Goal: Transaction & Acquisition: Purchase product/service

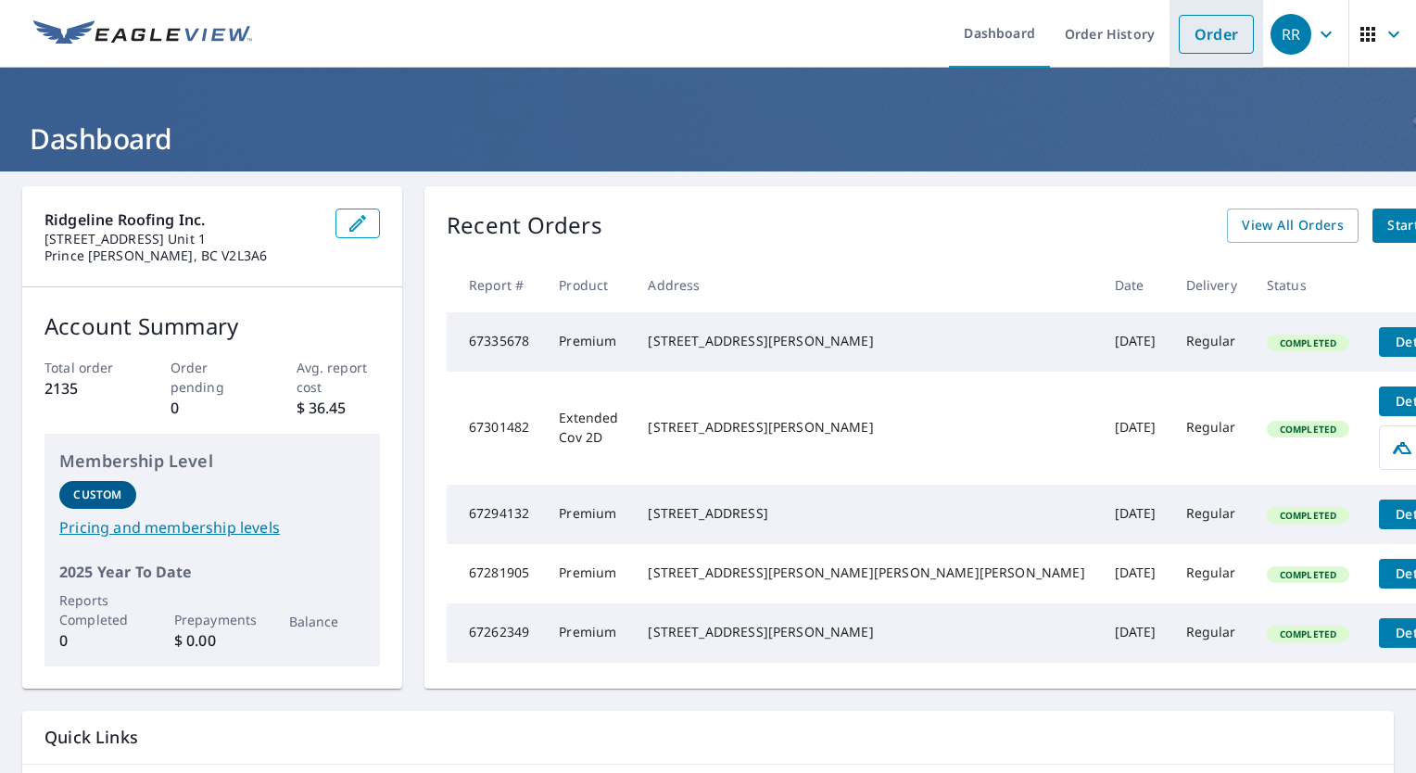
click at [1199, 46] on link "Order" at bounding box center [1216, 34] width 75 height 39
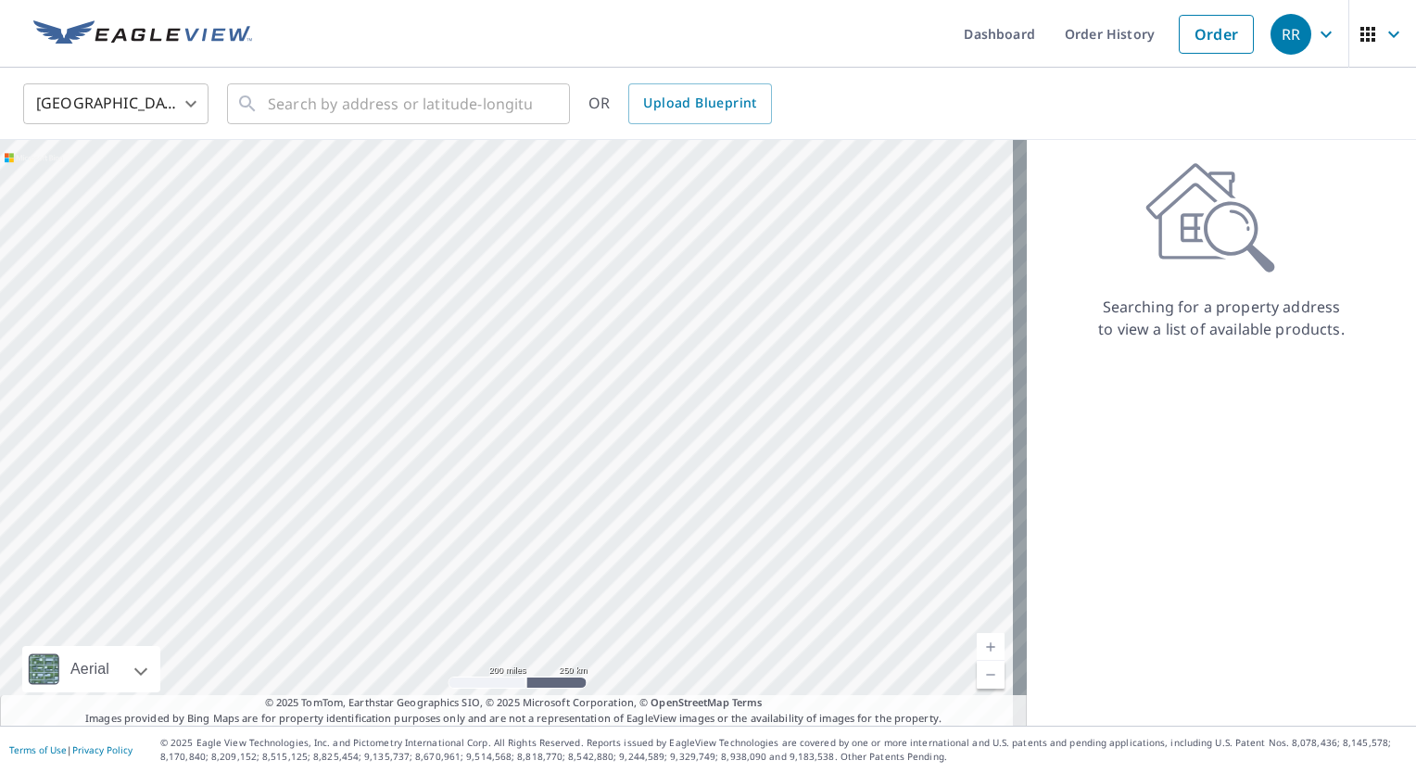
click at [147, 95] on body "RR RR Dashboard Order History Order RR United States US ​ ​ OR Upload Blueprint…" at bounding box center [708, 386] width 1416 height 773
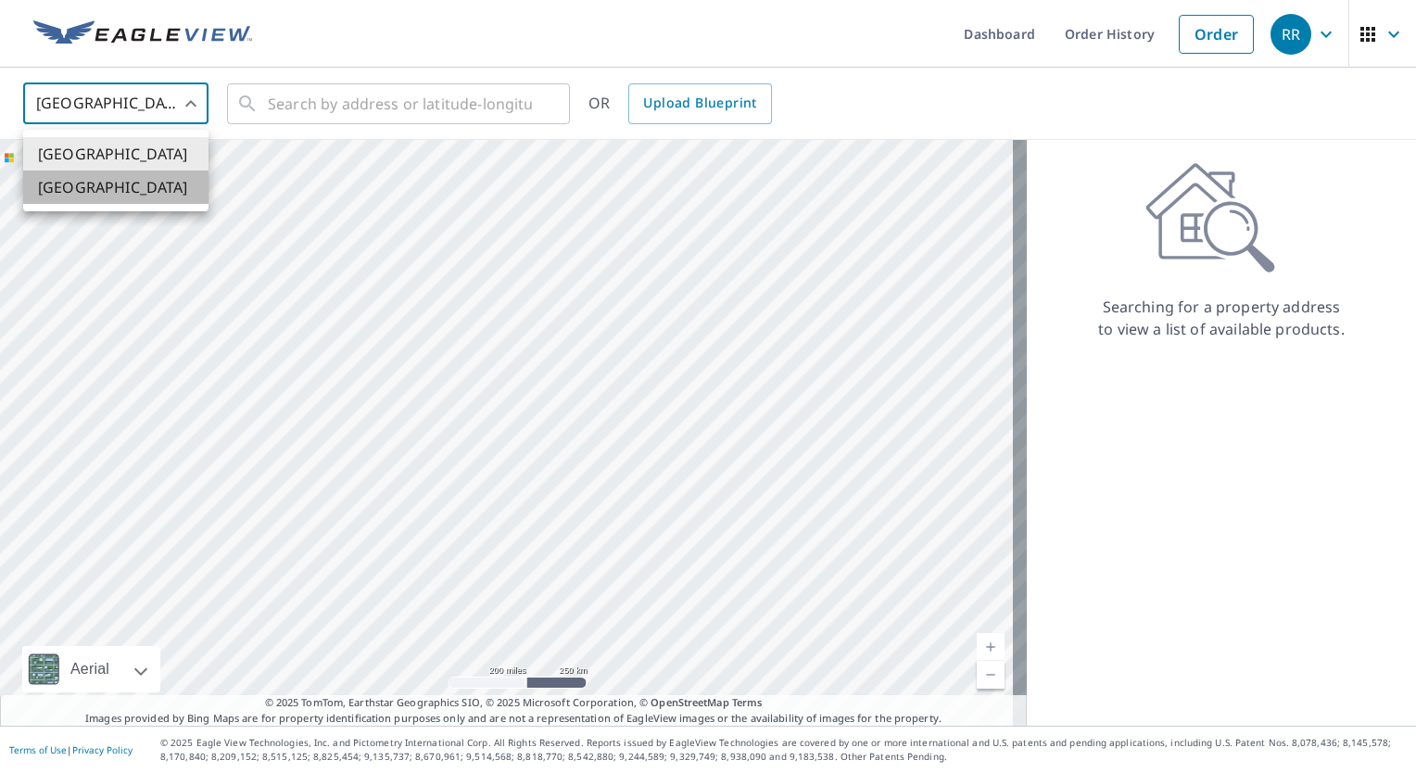
click at [133, 198] on li "[GEOGRAPHIC_DATA]" at bounding box center [115, 187] width 185 height 33
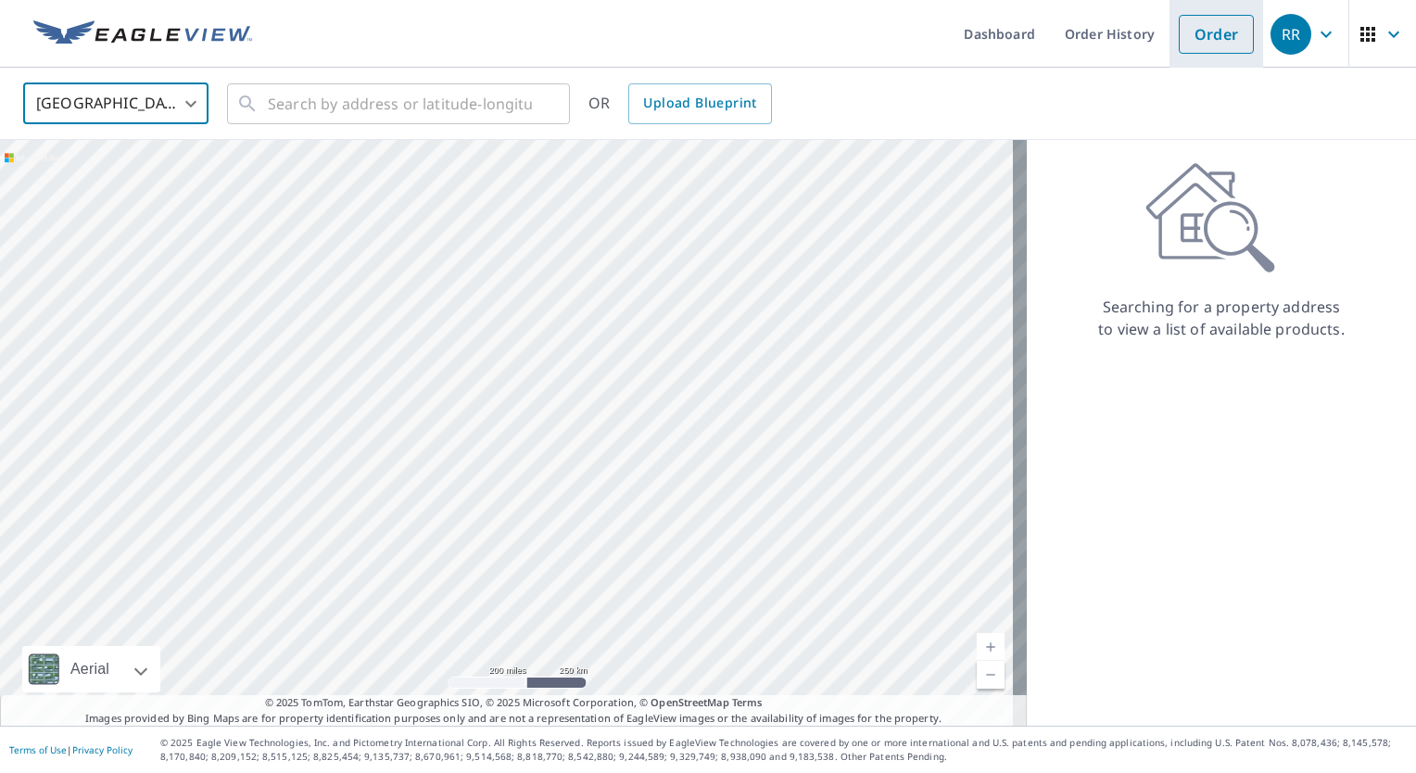
click at [1217, 41] on link "Order" at bounding box center [1216, 34] width 75 height 39
click at [471, 117] on input "text" at bounding box center [400, 104] width 264 height 52
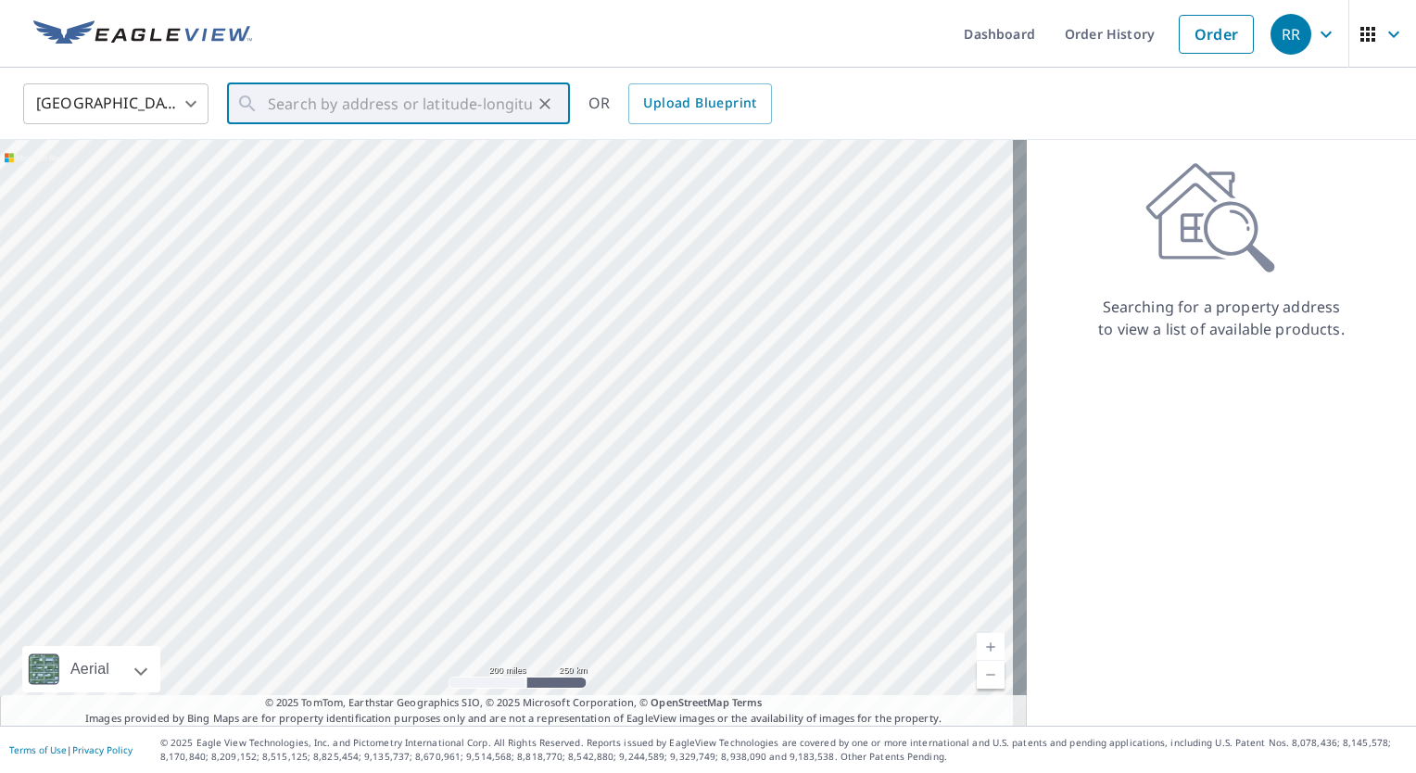
click at [140, 103] on body "RR RR Dashboard Order History Order RR United States US ​ ​ OR Upload Blueprint…" at bounding box center [708, 386] width 1416 height 773
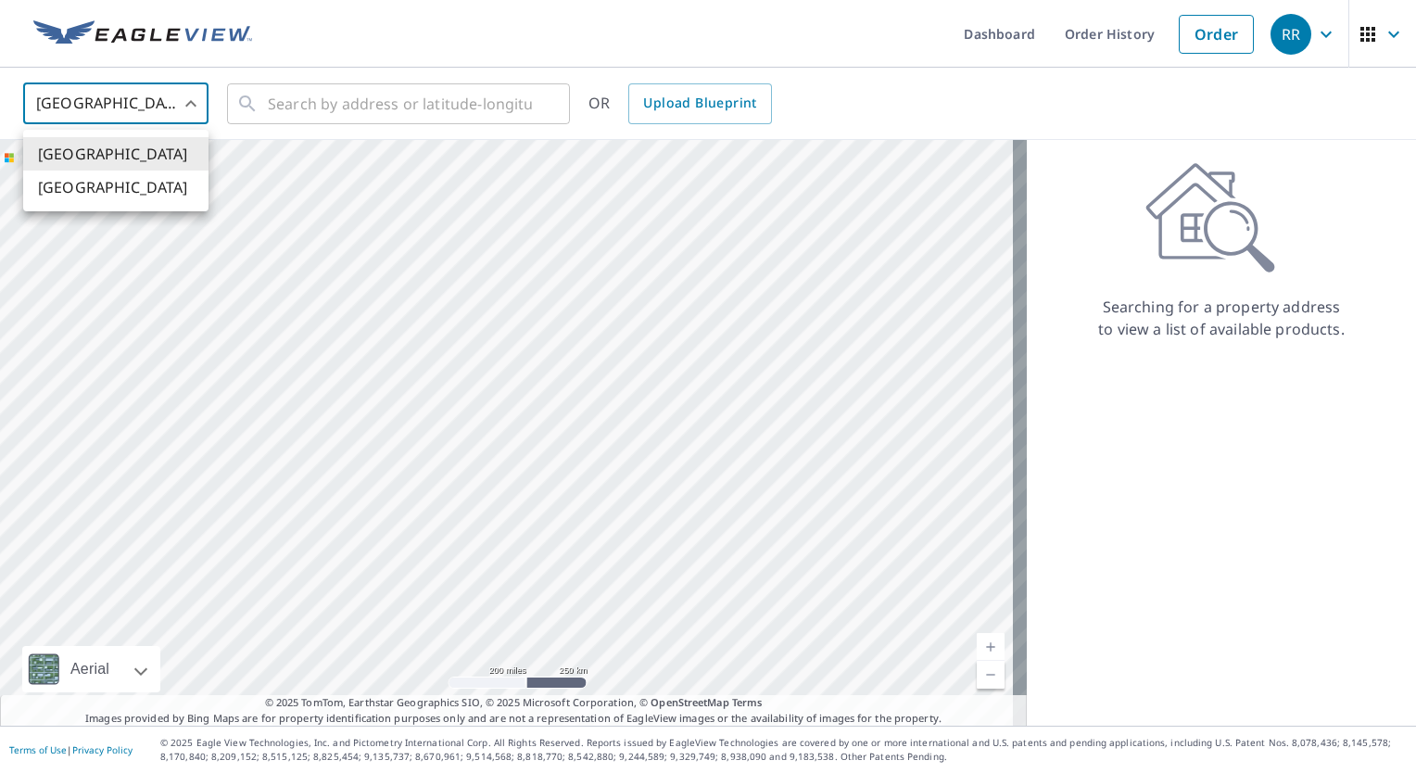
click at [121, 209] on ul "[GEOGRAPHIC_DATA] [GEOGRAPHIC_DATA]" at bounding box center [115, 171] width 185 height 82
click at [126, 196] on li "[GEOGRAPHIC_DATA]" at bounding box center [115, 187] width 185 height 33
type input "CA"
click at [323, 95] on input "text" at bounding box center [400, 104] width 264 height 52
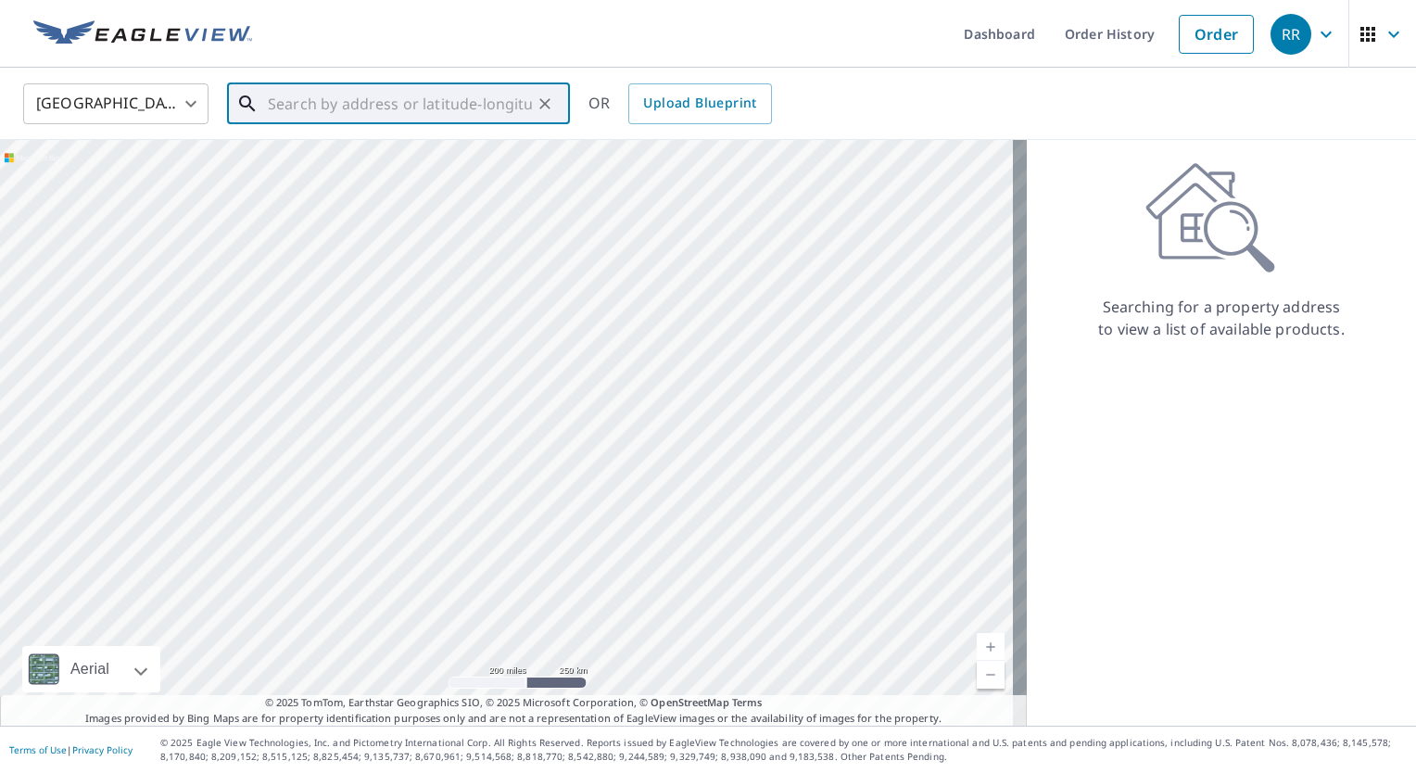
paste input "[STREET_ADDRESS]"
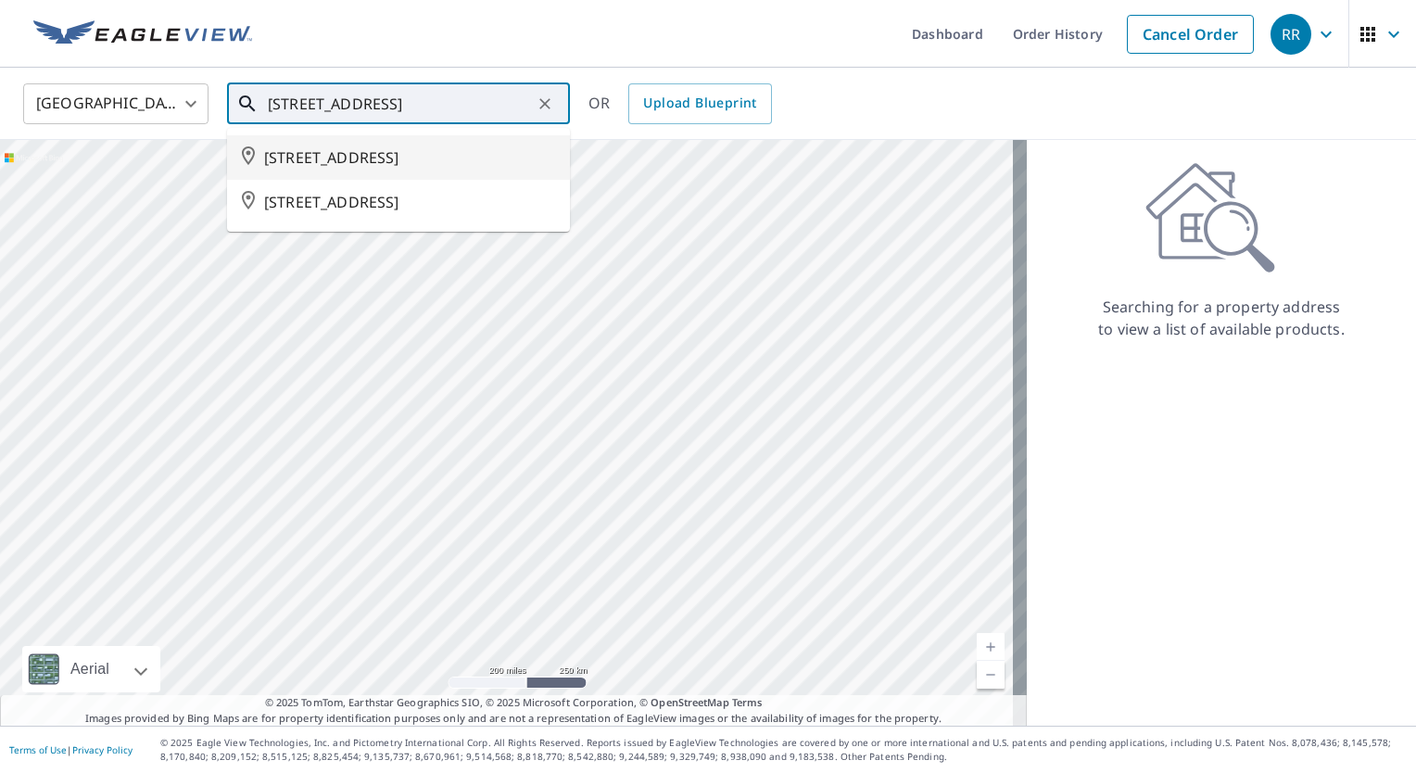
click at [350, 158] on span "[STREET_ADDRESS]" at bounding box center [409, 157] width 291 height 22
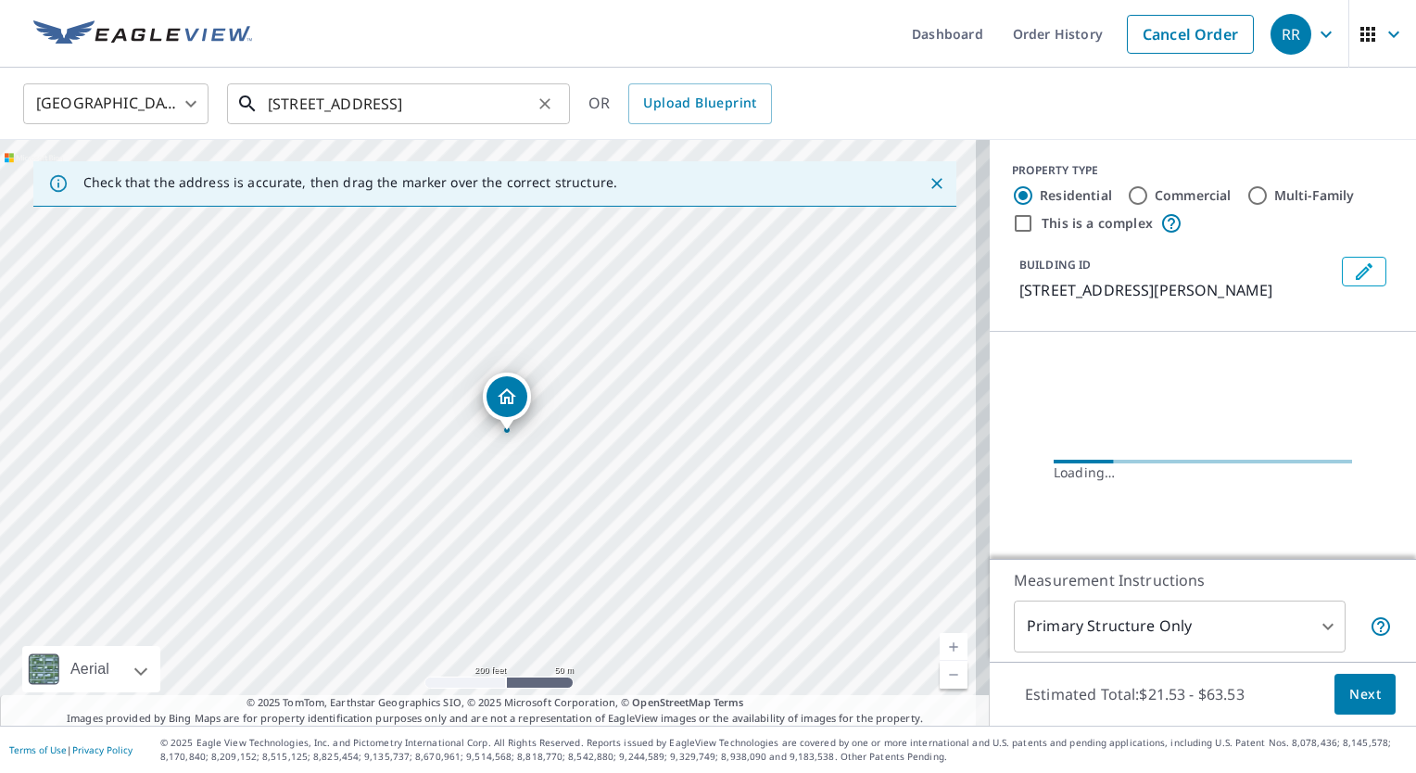
click at [413, 111] on input "[STREET_ADDRESS]" at bounding box center [400, 104] width 264 height 52
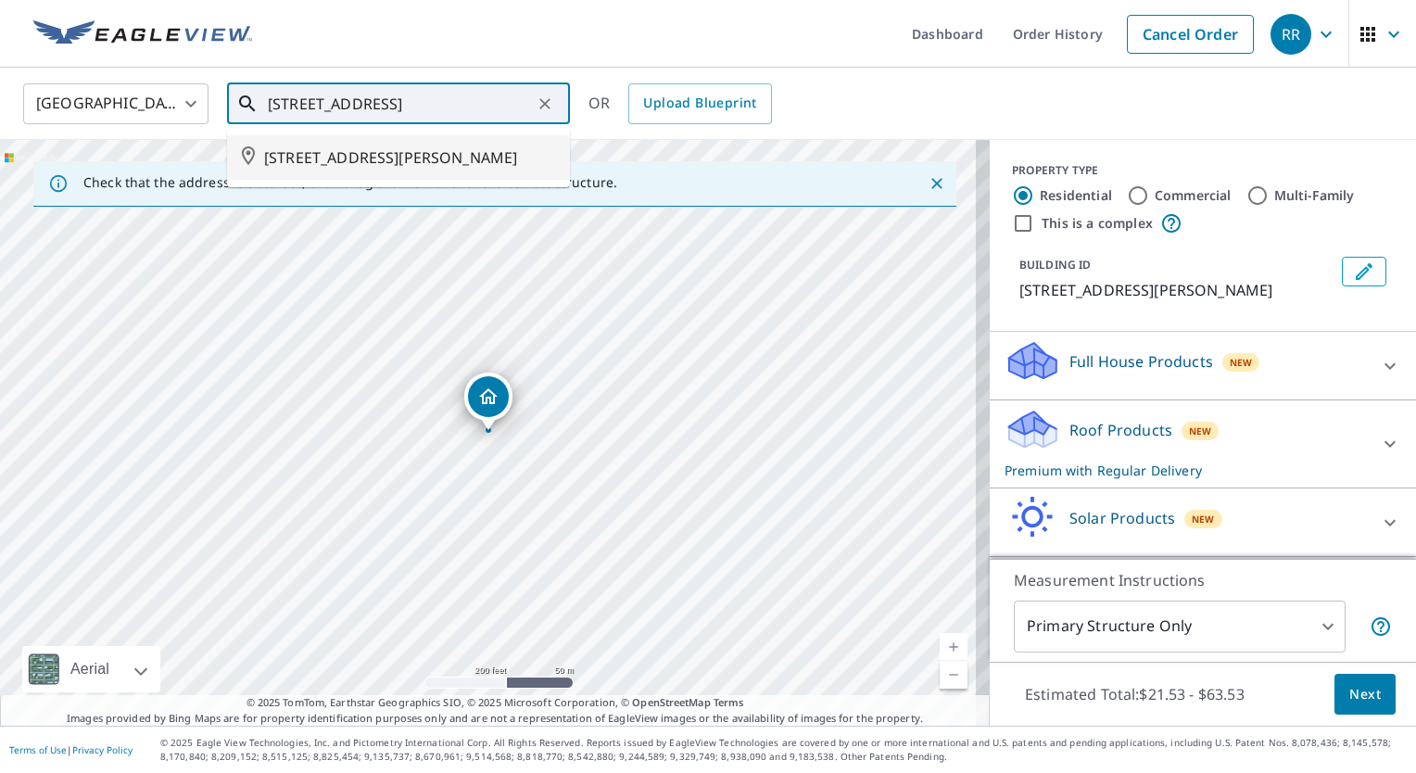
click at [423, 159] on span "[STREET_ADDRESS][PERSON_NAME]" at bounding box center [409, 157] width 291 height 22
type input "[STREET_ADDRESS][PERSON_NAME]"
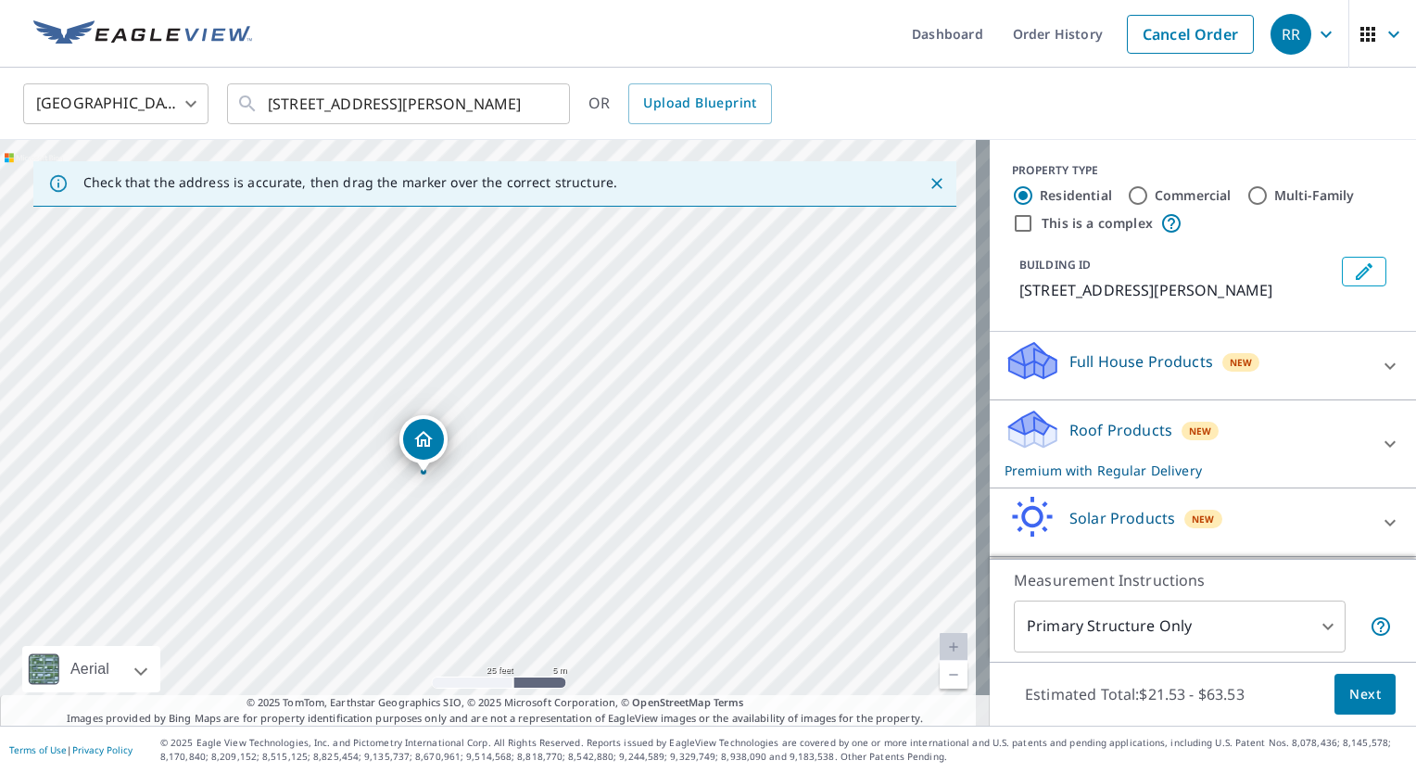
drag, startPoint x: 538, startPoint y: 391, endPoint x: 425, endPoint y: 451, distance: 128.1
click at [1283, 622] on body "RR RR Dashboard Order History Cancel Order RR Canada [GEOGRAPHIC_DATA] ​ [STREE…" at bounding box center [708, 386] width 1416 height 773
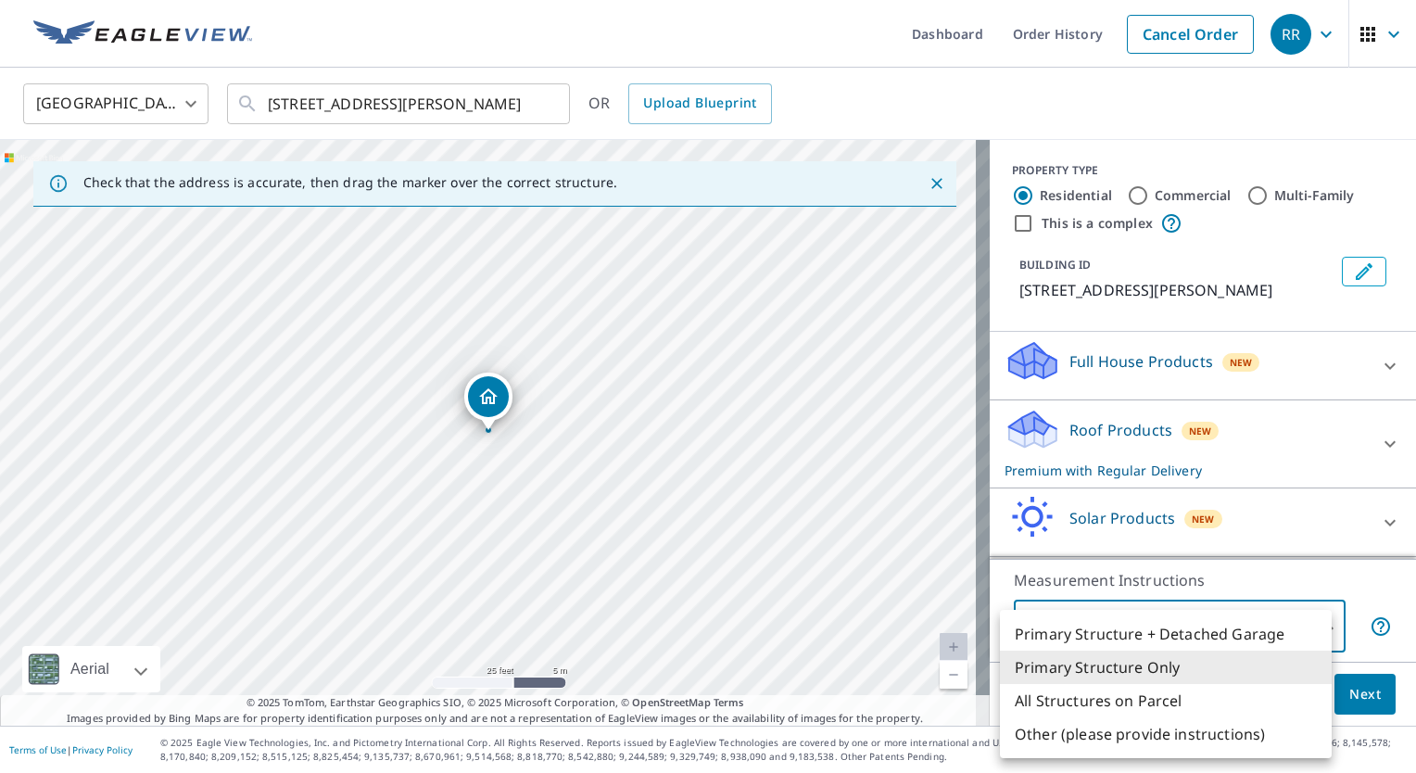
click at [1187, 637] on li "Primary Structure + Detached Garage" at bounding box center [1166, 633] width 332 height 33
type input "1"
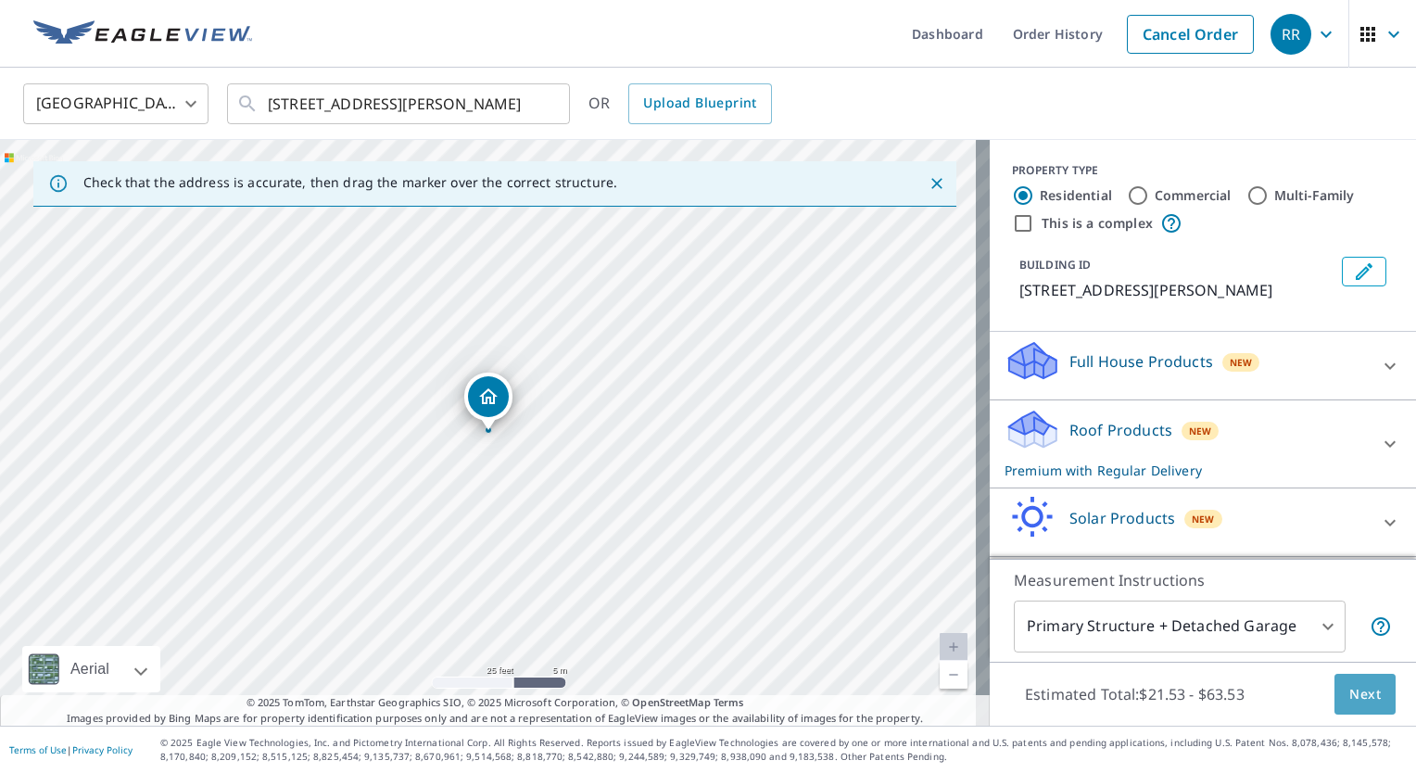
click at [1350, 692] on span "Next" at bounding box center [1366, 694] width 32 height 23
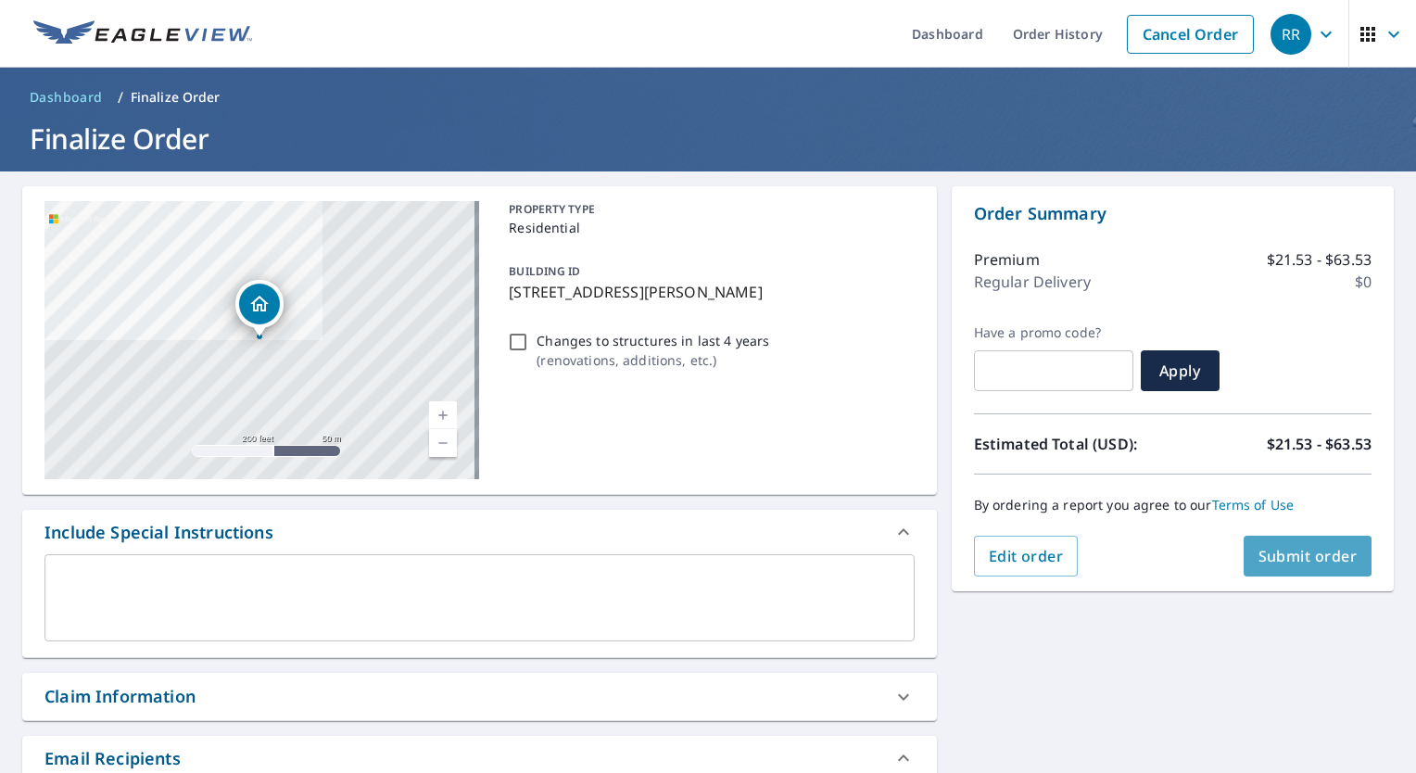
drag, startPoint x: 1296, startPoint y: 551, endPoint x: 1272, endPoint y: 565, distance: 28.3
click at [1272, 565] on button "Submit order" at bounding box center [1308, 556] width 129 height 41
checkbox input "true"
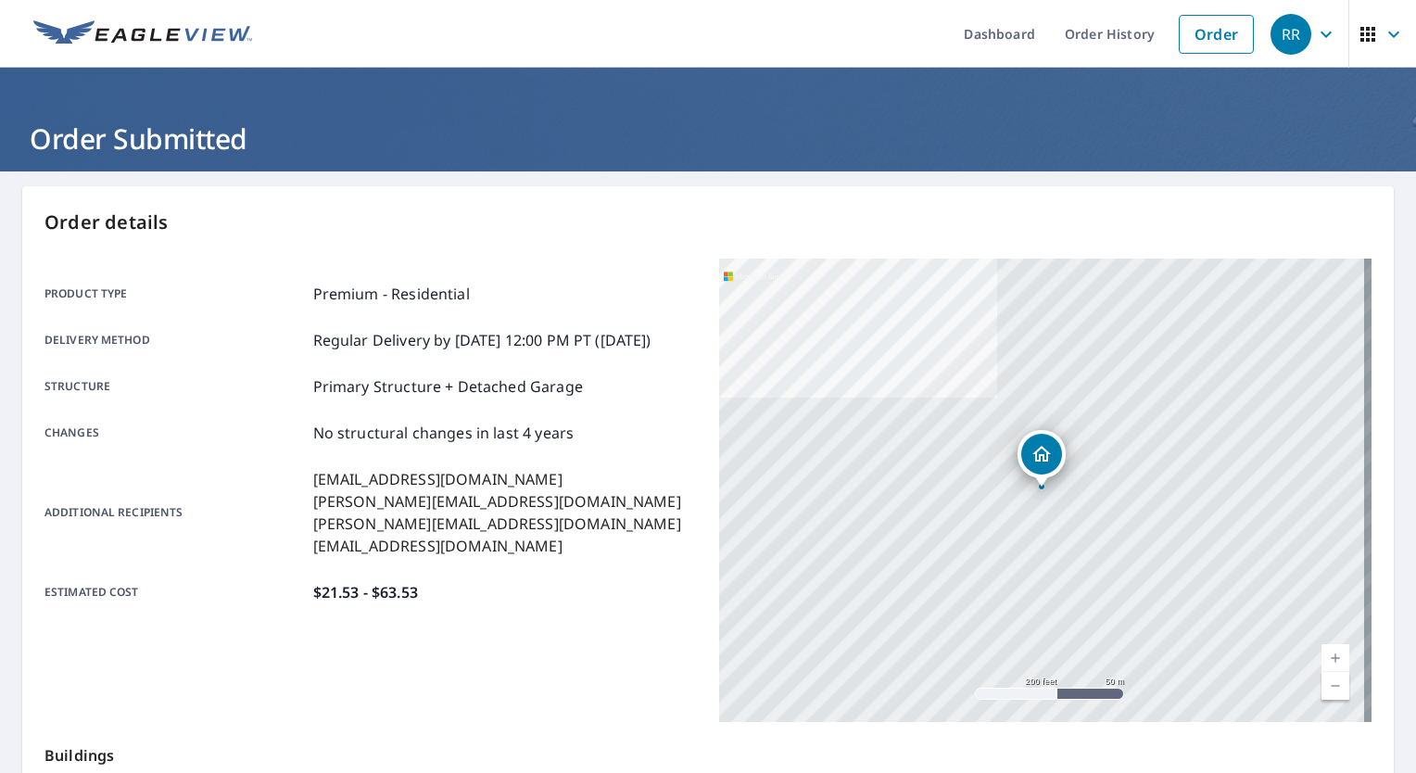
scroll to position [316, 0]
